Goal: Check status

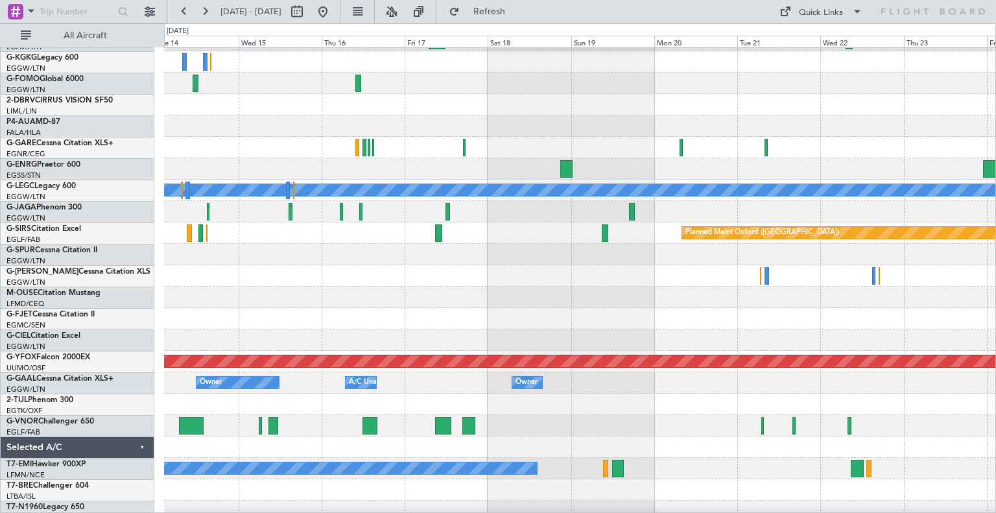
scroll to position [41, 0]
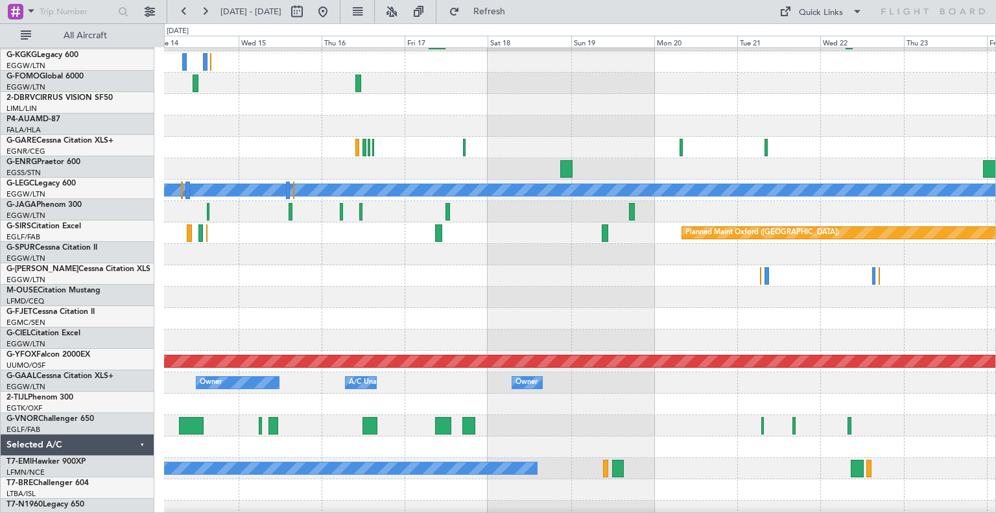
click at [530, 420] on div at bounding box center [579, 425] width 831 height 21
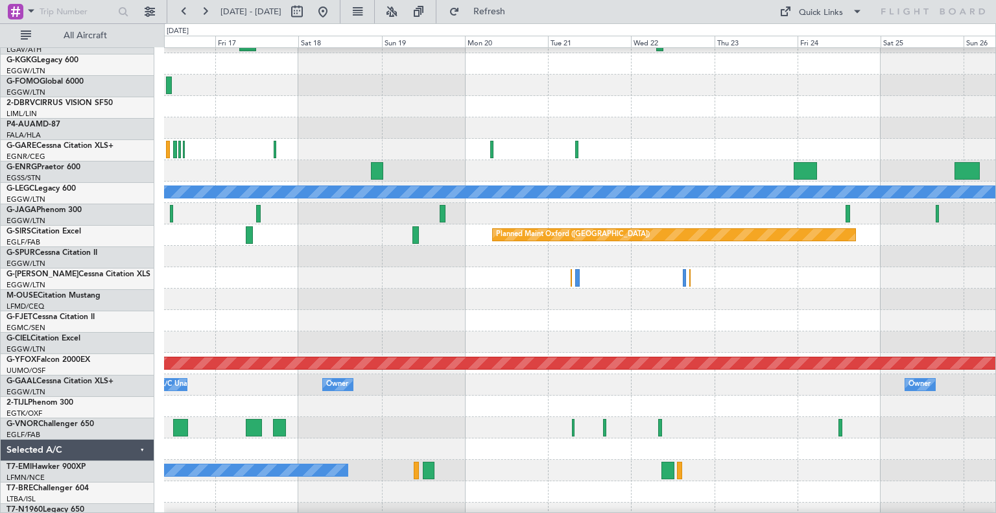
scroll to position [37, 0]
click at [333, 15] on button at bounding box center [322, 11] width 21 height 21
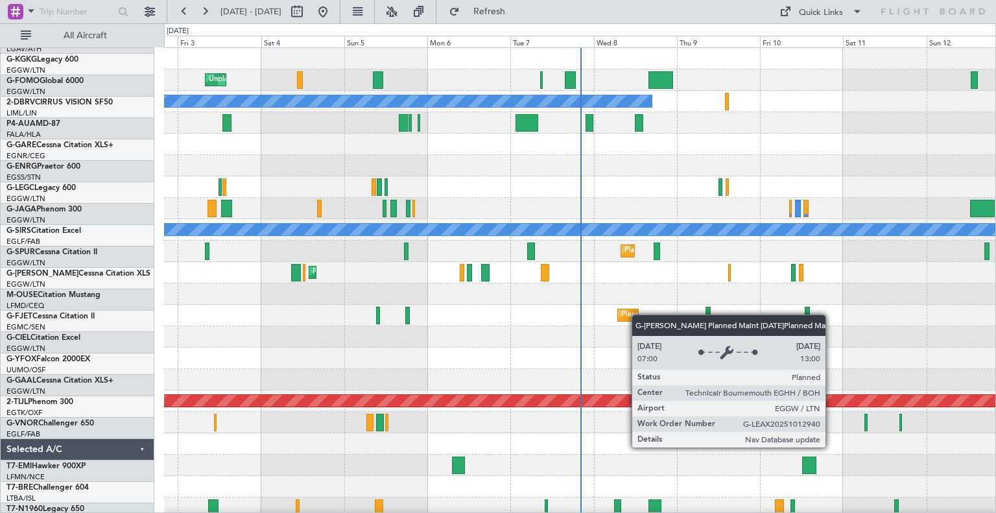
scroll to position [0, 0]
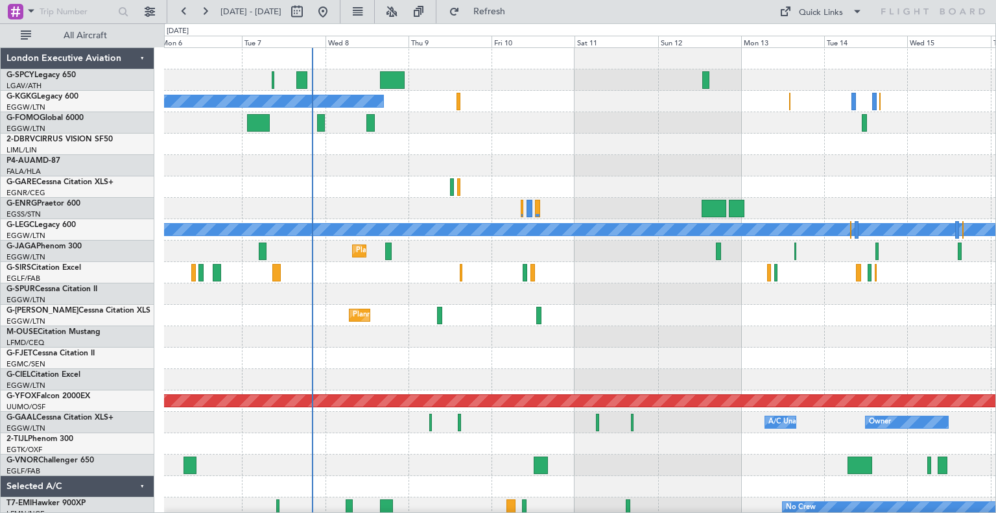
click at [640, 338] on div "Unplanned Maint [GEOGRAPHIC_DATA] A/C Unavailable [GEOGRAPHIC_DATA] (Ataturk) A…" at bounding box center [579, 369] width 831 height 642
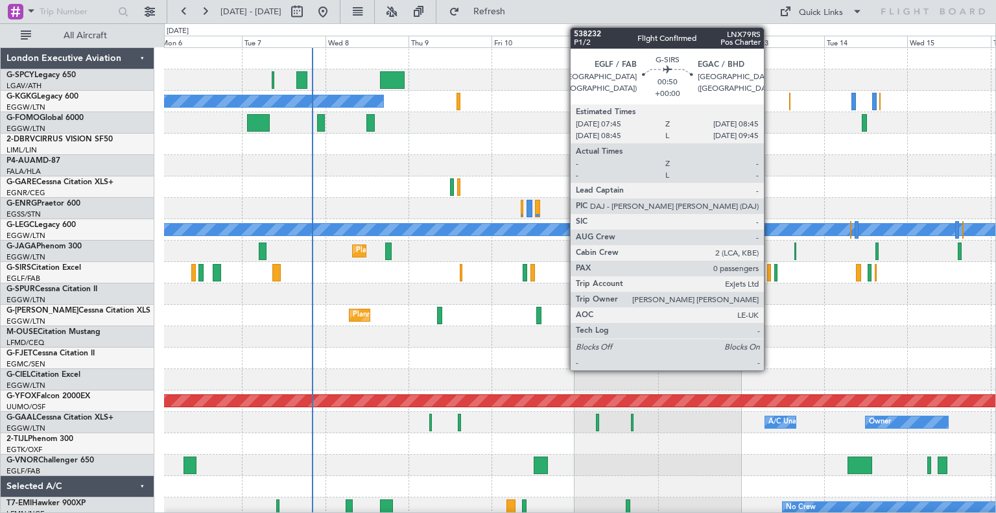
click at [769, 277] on div at bounding box center [769, 272] width 4 height 17
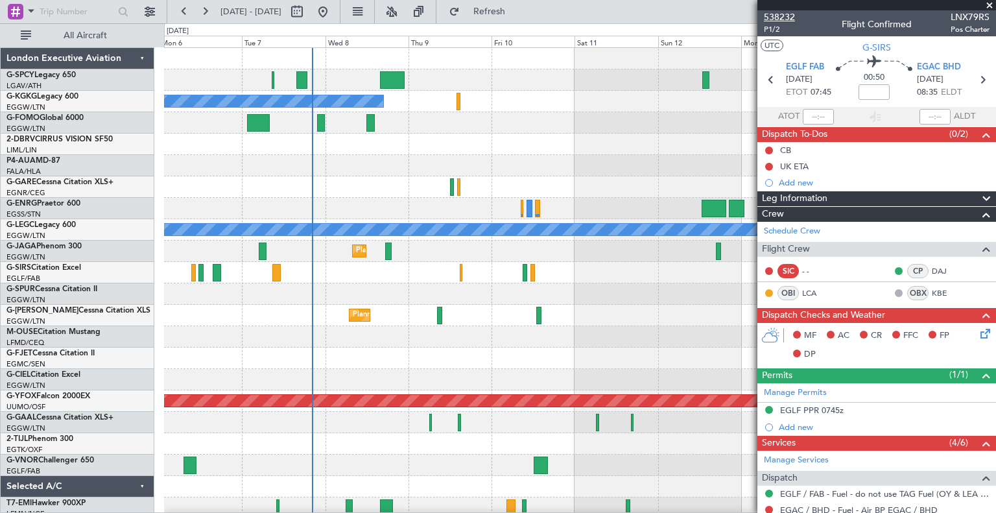
click at [788, 11] on span "538232" at bounding box center [778, 17] width 31 height 14
click at [520, 17] on button "Refresh" at bounding box center [482, 11] width 78 height 21
click at [977, 80] on icon at bounding box center [981, 79] width 17 height 17
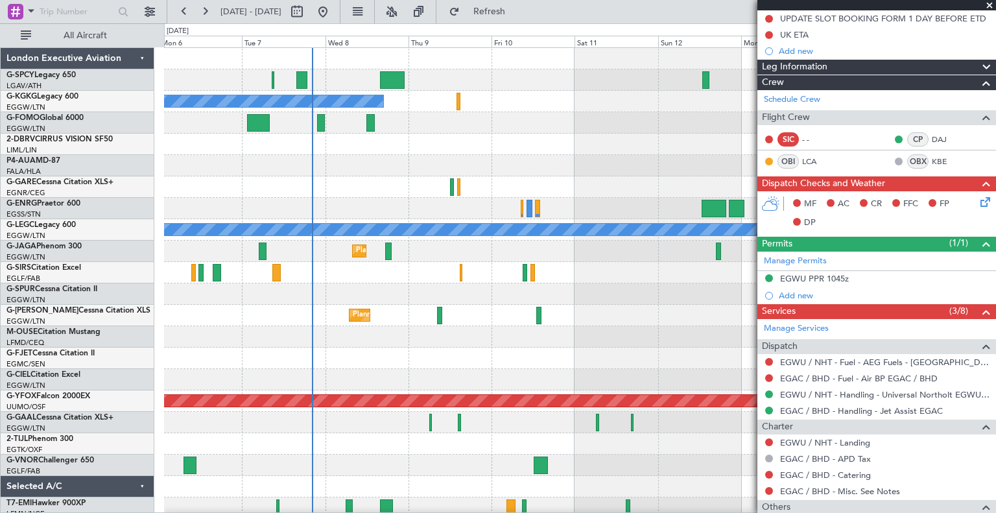
scroll to position [145, 0]
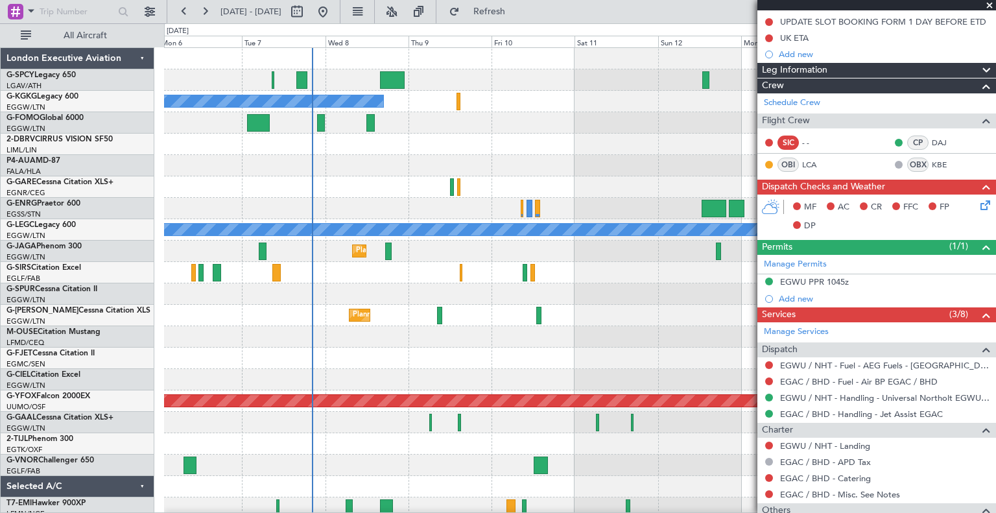
click at [989, 5] on span at bounding box center [989, 6] width 13 height 12
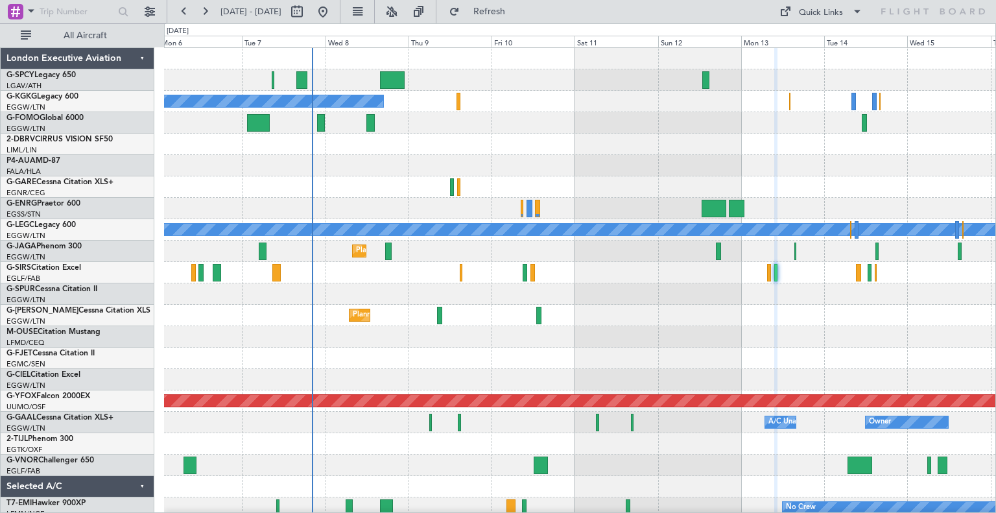
type input "0"
click at [333, 15] on button at bounding box center [322, 11] width 21 height 21
